Goal: Information Seeking & Learning: Learn about a topic

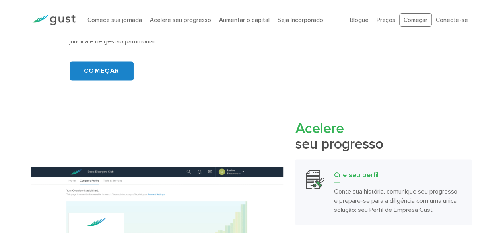
scroll to position [540, 0]
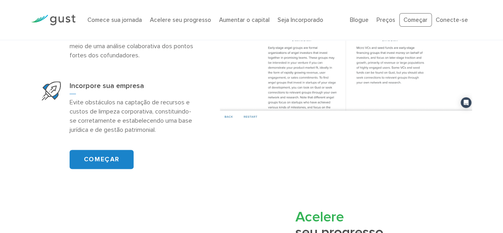
click at [215, 82] on div at bounding box center [346, 25] width 264 height 194
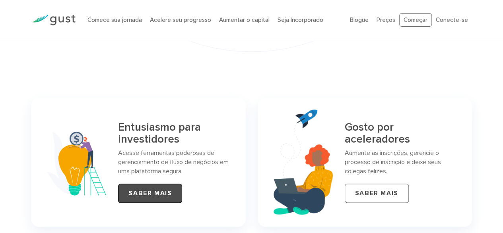
scroll to position [3477, 0]
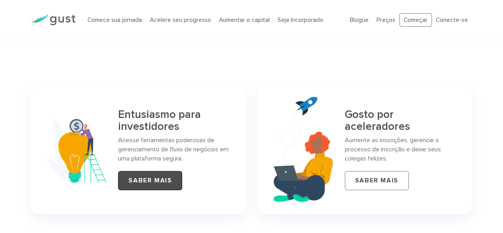
click at [138, 184] on font "SABER MAIS" at bounding box center [149, 180] width 43 height 8
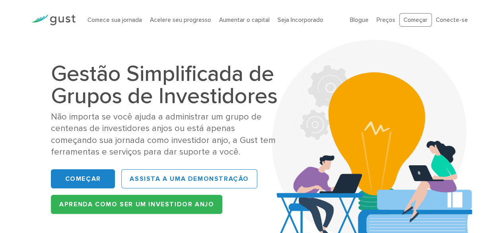
scroll to position [40, 0]
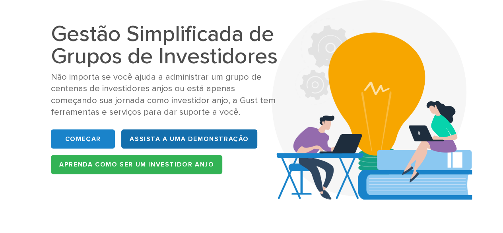
click at [163, 133] on link "ASSISTA A UMA DEMONSTRAÇÃO" at bounding box center [189, 138] width 136 height 19
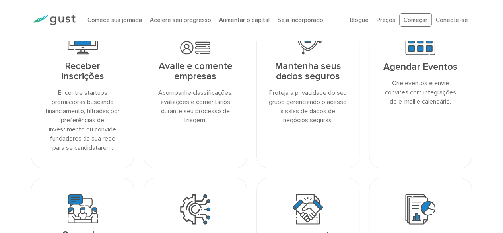
scroll to position [676, 0]
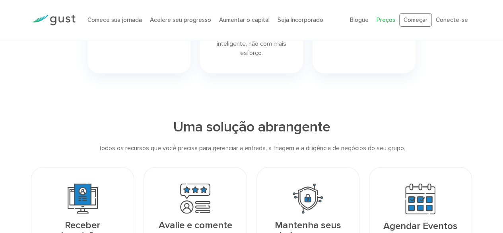
click at [385, 21] on font "Preços" at bounding box center [385, 19] width 19 height 7
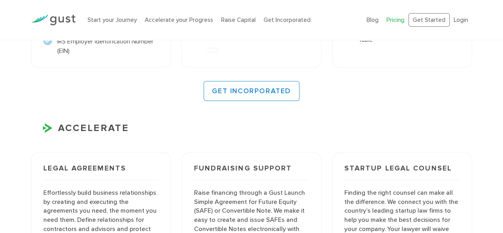
scroll to position [795, 0]
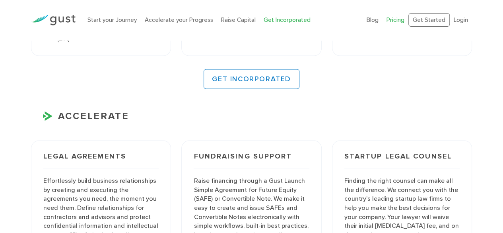
click at [288, 22] on link "Get Incorporated" at bounding box center [287, 19] width 47 height 7
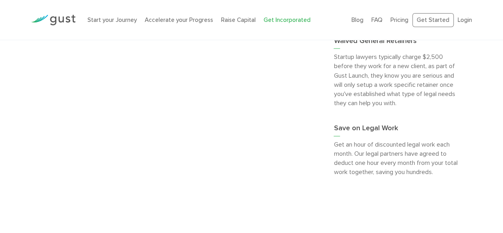
scroll to position [2012, 0]
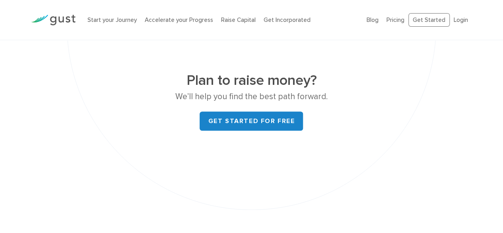
scroll to position [3303, 0]
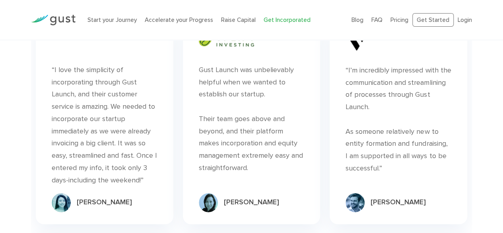
scroll to position [4297, 0]
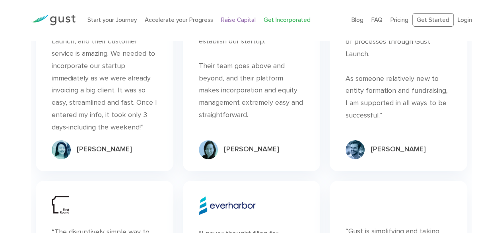
click at [246, 17] on link "Raise Capital" at bounding box center [238, 19] width 35 height 7
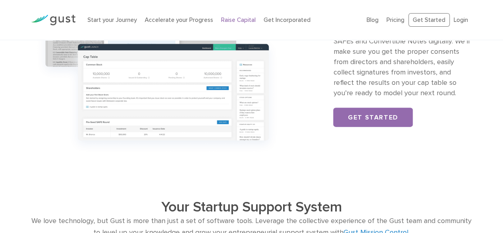
scroll to position [875, 0]
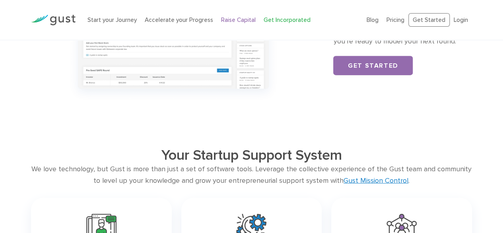
click at [272, 16] on link "Get Incorporated" at bounding box center [287, 19] width 47 height 7
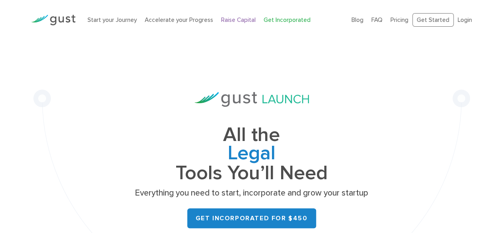
click at [234, 21] on link "Raise Capital" at bounding box center [238, 19] width 35 height 7
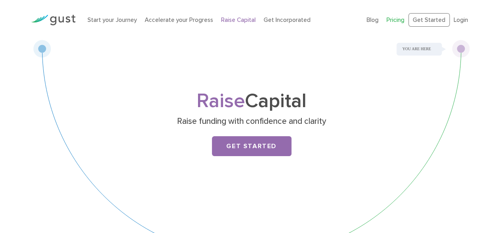
click at [394, 21] on link "Pricing" at bounding box center [395, 19] width 18 height 7
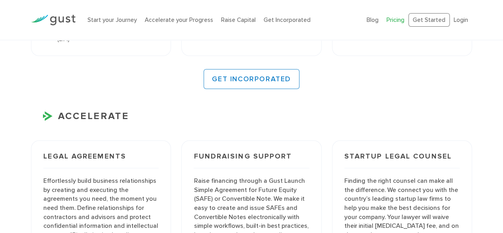
scroll to position [954, 0]
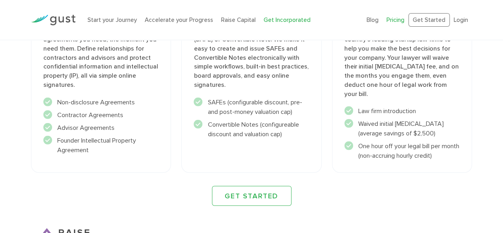
click at [268, 20] on link "Get Incorporated" at bounding box center [287, 19] width 47 height 7
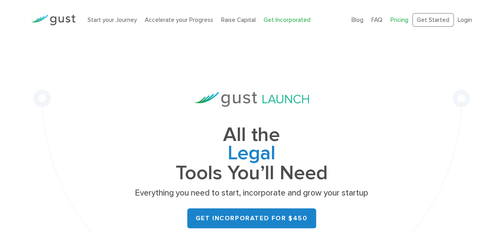
click at [396, 20] on link "Pricing" at bounding box center [399, 19] width 18 height 7
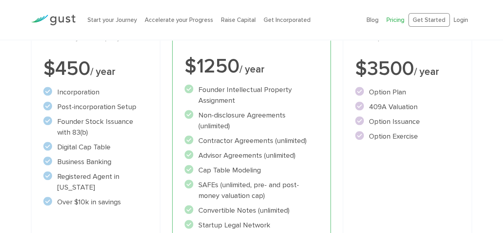
scroll to position [159, 0]
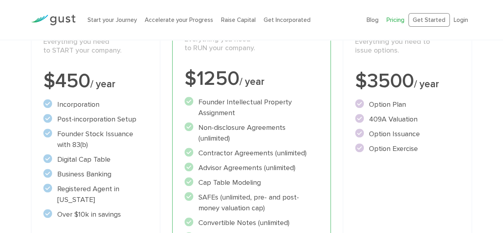
drag, startPoint x: 304, startPoint y: 117, endPoint x: 170, endPoint y: 130, distance: 134.5
click at [170, 130] on div "Accelerate Includes START Everything you need to RUN your company. $1250 / year…" at bounding box center [251, 167] width 171 height 359
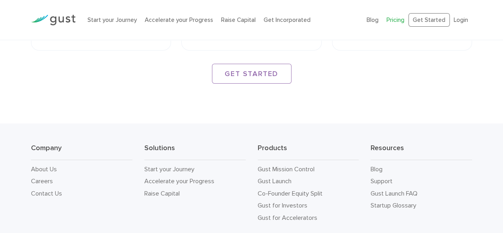
scroll to position [1334, 0]
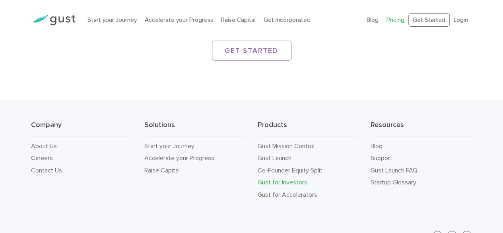
click at [282, 178] on link "Gust for Investors" at bounding box center [283, 182] width 50 height 8
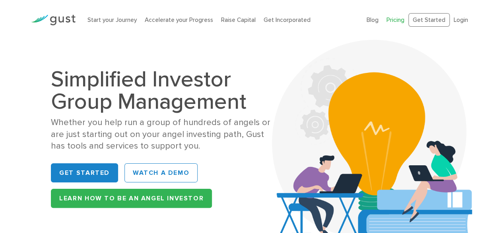
click at [394, 19] on link "Pricing" at bounding box center [395, 19] width 18 height 7
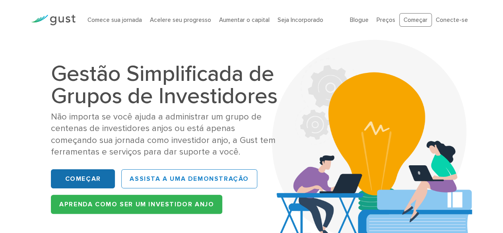
click at [97, 176] on font "Começar" at bounding box center [83, 179] width 36 height 8
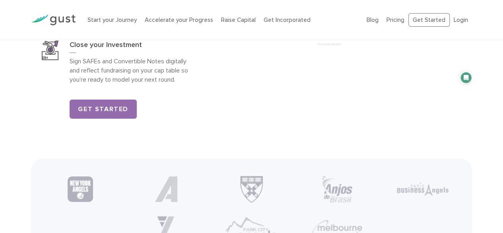
scroll to position [1223, 0]
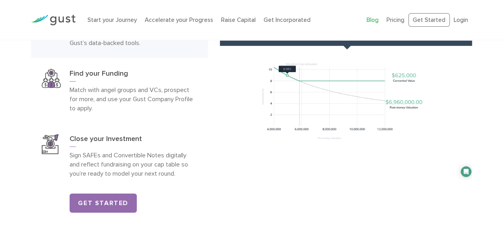
click at [377, 21] on link "Blog" at bounding box center [373, 19] width 12 height 7
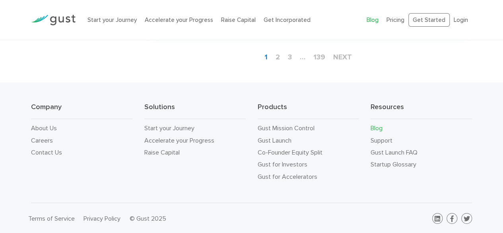
scroll to position [1291, 0]
click at [439, 215] on icon at bounding box center [438, 218] width 6 height 6
